Goal: Information Seeking & Learning: Learn about a topic

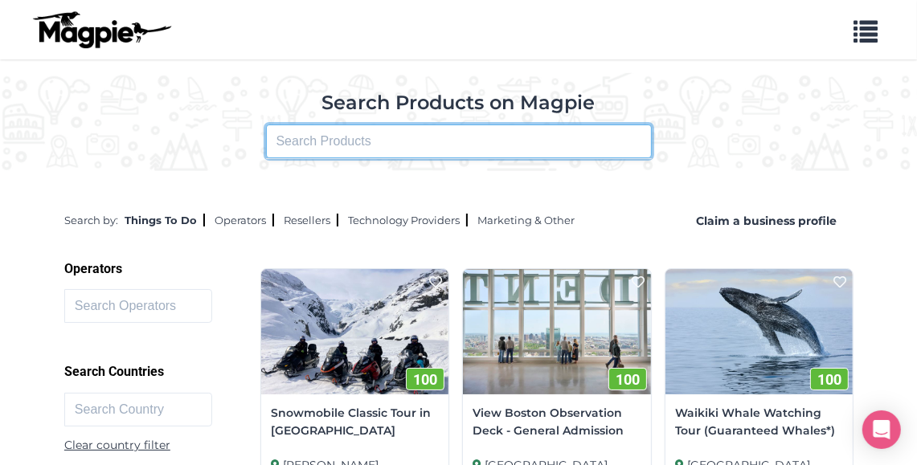
click at [418, 137] on input "text" at bounding box center [459, 142] width 386 height 34
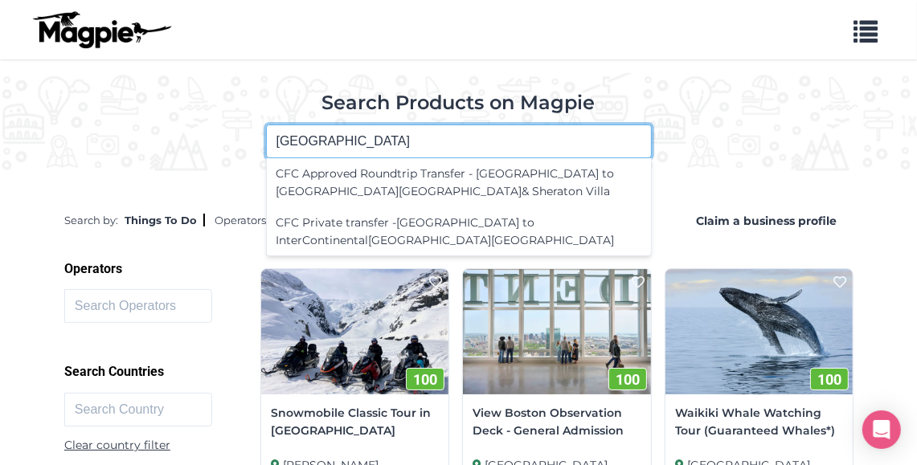
type input "[GEOGRAPHIC_DATA]"
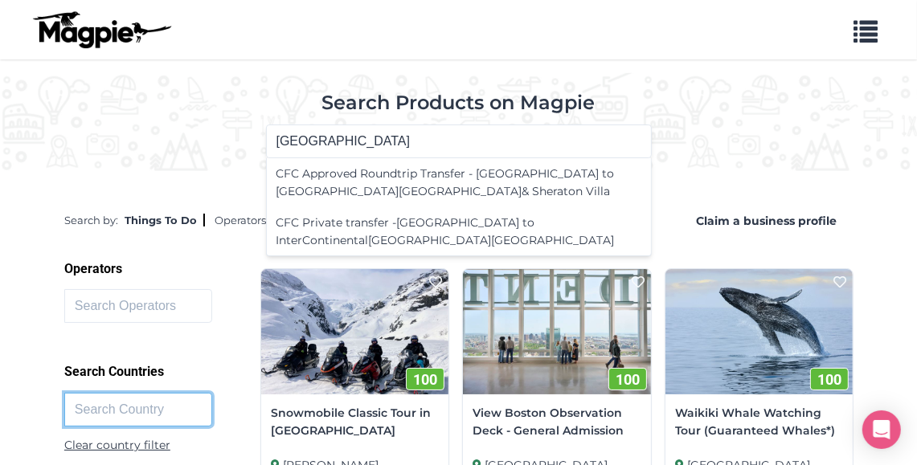
click at [186, 410] on input "text" at bounding box center [138, 410] width 148 height 34
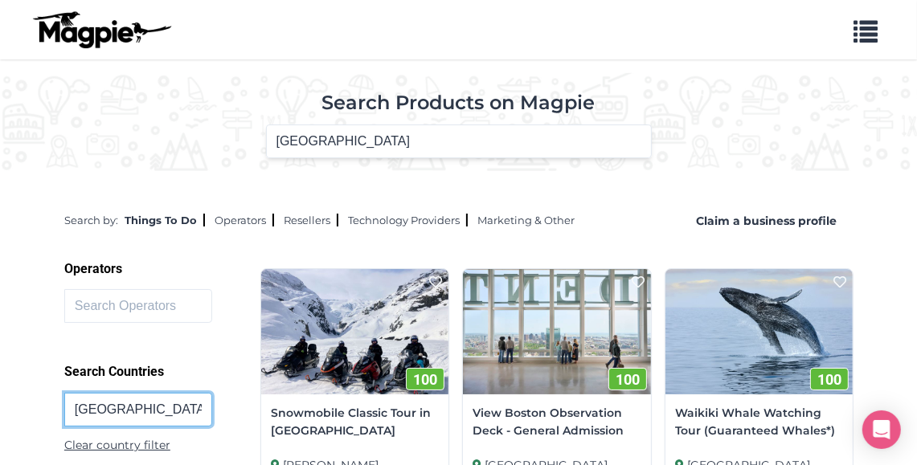
type input "[GEOGRAPHIC_DATA]"
click button at bounding box center [0, 0] width 0 height 0
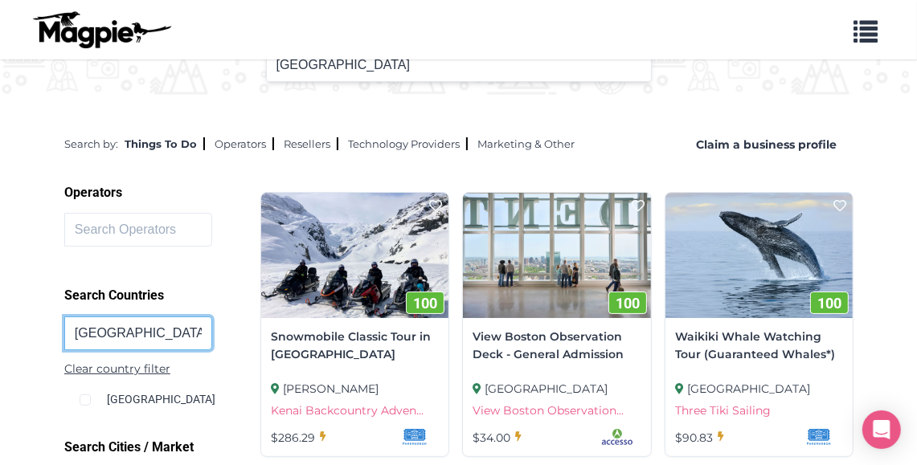
scroll to position [160, 0]
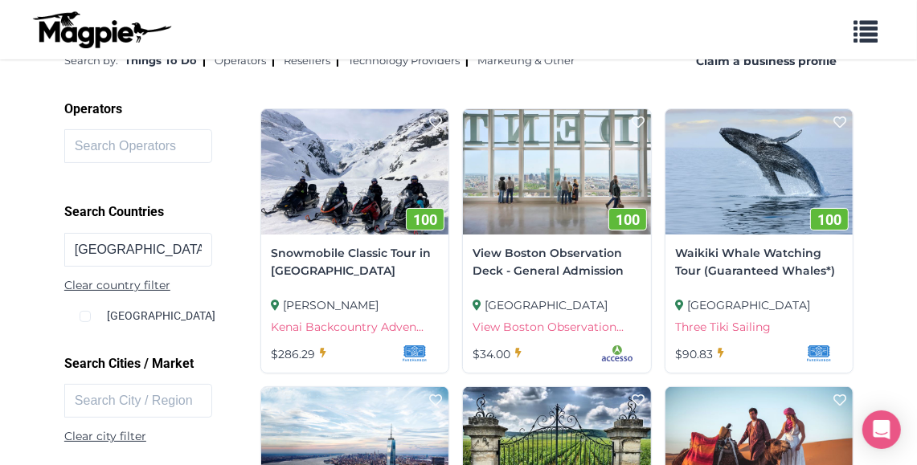
click at [117, 316] on div "[GEOGRAPHIC_DATA]" at bounding box center [165, 309] width 170 height 31
click at [88, 318] on input "checkbox" at bounding box center [85, 316] width 11 height 11
checkbox input "true"
